Goal: Task Accomplishment & Management: Manage account settings

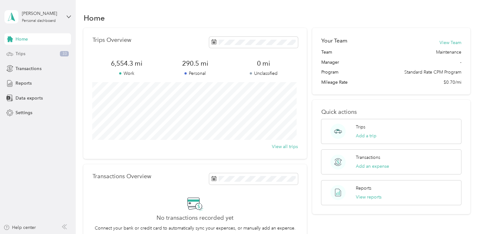
click at [18, 52] on span "Trips" at bounding box center [21, 53] width 10 height 7
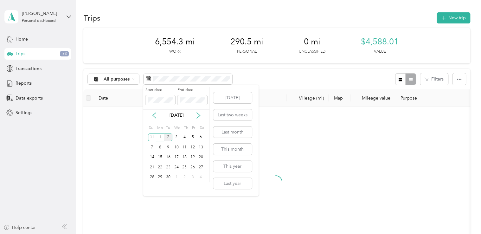
click at [155, 111] on div "[DATE]" at bounding box center [176, 115] width 66 height 12
click at [154, 117] on icon at bounding box center [154, 115] width 3 height 6
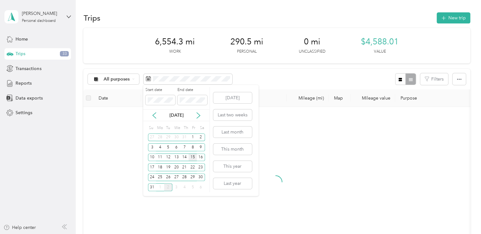
click at [192, 155] on div "15" at bounding box center [192, 157] width 8 height 8
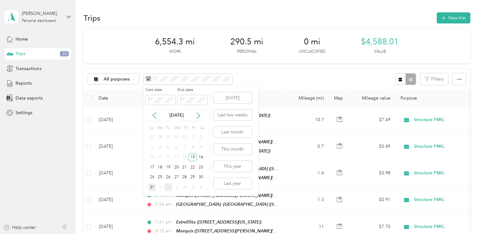
click at [153, 187] on div "31" at bounding box center [152, 187] width 8 height 8
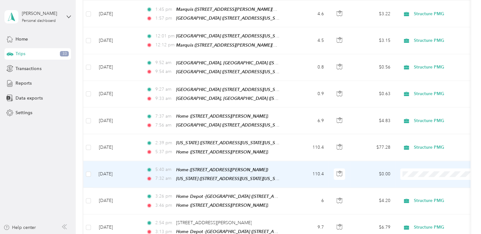
scroll to position [348, 0]
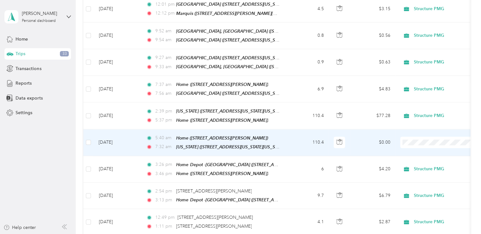
click at [420, 148] on span "Structure PMG" at bounding box center [445, 146] width 59 height 7
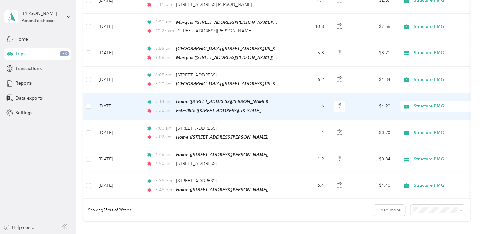
scroll to position [570, 0]
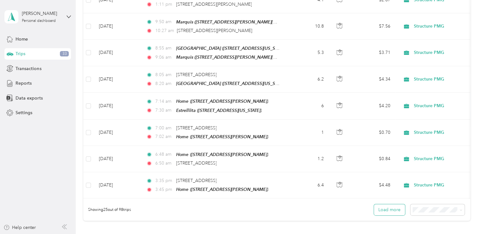
click at [386, 204] on button "Load more" at bounding box center [389, 209] width 31 height 11
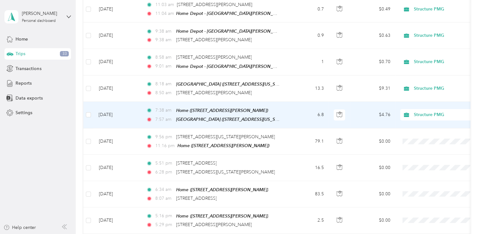
scroll to position [1045, 0]
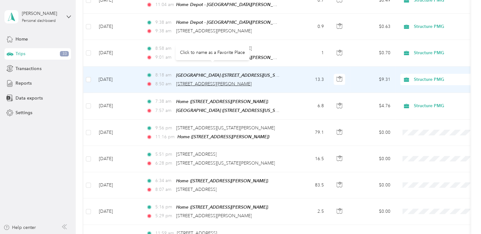
click at [215, 81] on span "[STREET_ADDRESS][PERSON_NAME]" at bounding box center [213, 83] width 75 height 5
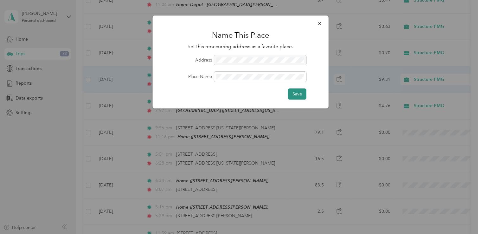
click at [291, 91] on button "Save" at bounding box center [297, 93] width 18 height 11
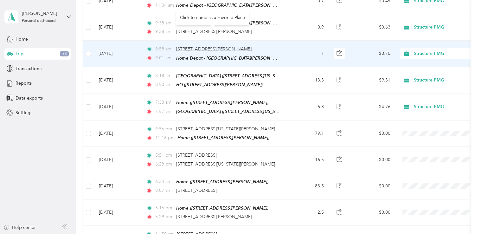
click at [223, 46] on span "[STREET_ADDRESS][PERSON_NAME]" at bounding box center [213, 48] width 75 height 5
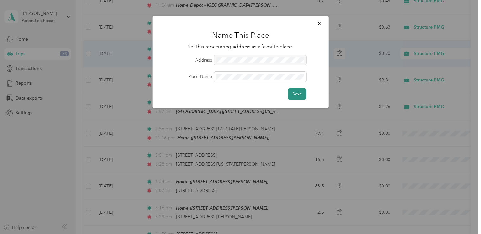
click at [293, 94] on button "Save" at bounding box center [297, 93] width 18 height 11
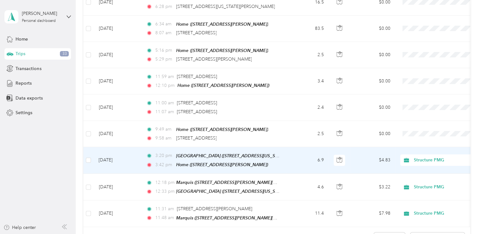
scroll to position [1235, 0]
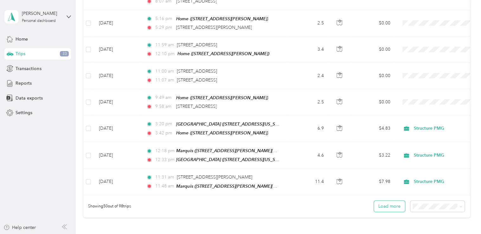
click at [391, 200] on button "Load more" at bounding box center [389, 205] width 31 height 11
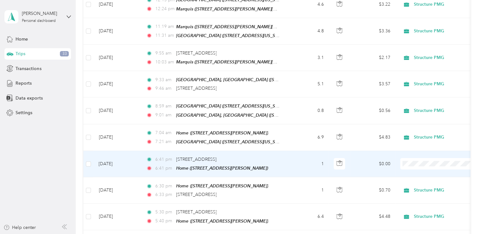
scroll to position [1868, 0]
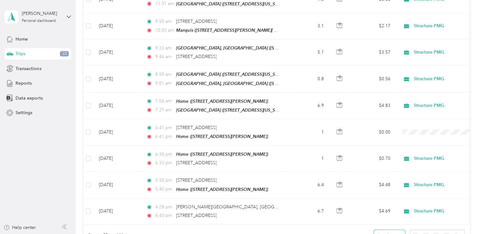
click at [384, 230] on button "Load more" at bounding box center [389, 235] width 31 height 11
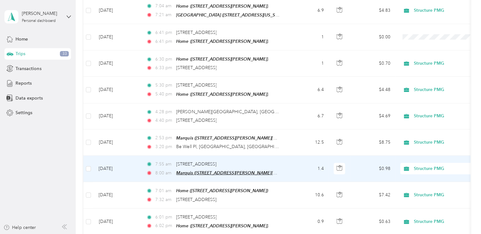
scroll to position [1932, 0]
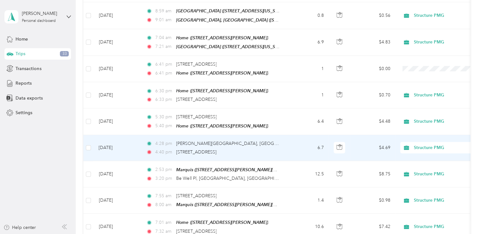
click at [417, 144] on span "Structure PMG" at bounding box center [443, 147] width 58 height 7
click at [421, 134] on span "Personal" at bounding box center [445, 133] width 59 height 7
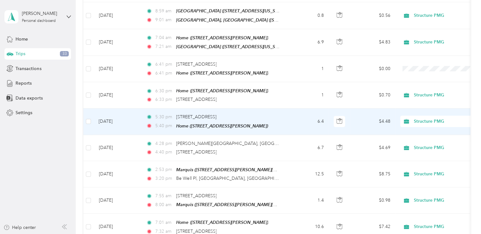
click at [419, 118] on span "Structure PMG" at bounding box center [443, 121] width 58 height 7
click at [419, 109] on span "Personal" at bounding box center [445, 107] width 59 height 7
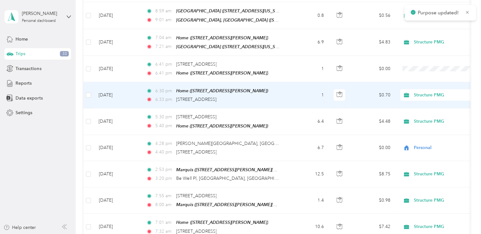
click at [422, 92] on span "Structure PMG" at bounding box center [443, 95] width 58 height 7
click at [421, 81] on span "Personal" at bounding box center [445, 81] width 59 height 7
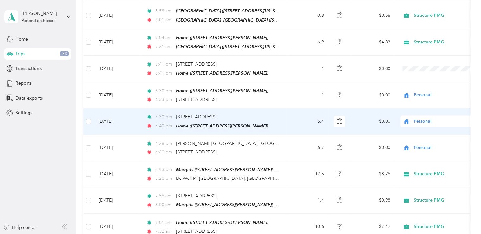
click at [423, 118] on span "Personal" at bounding box center [443, 121] width 58 height 7
click at [425, 97] on span "Structure PMG" at bounding box center [445, 96] width 59 height 7
click at [407, 119] on icon at bounding box center [406, 121] width 5 height 5
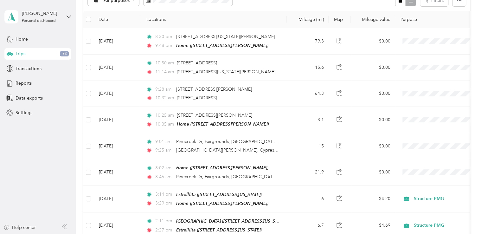
scroll to position [0, 0]
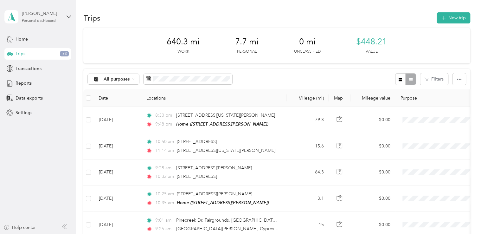
click at [41, 17] on div "[PERSON_NAME] Personal dashboard" at bounding box center [42, 16] width 40 height 13
click at [26, 55] on div "Log out" at bounding box center [71, 52] width 124 height 11
